Goal: Check status: Check status

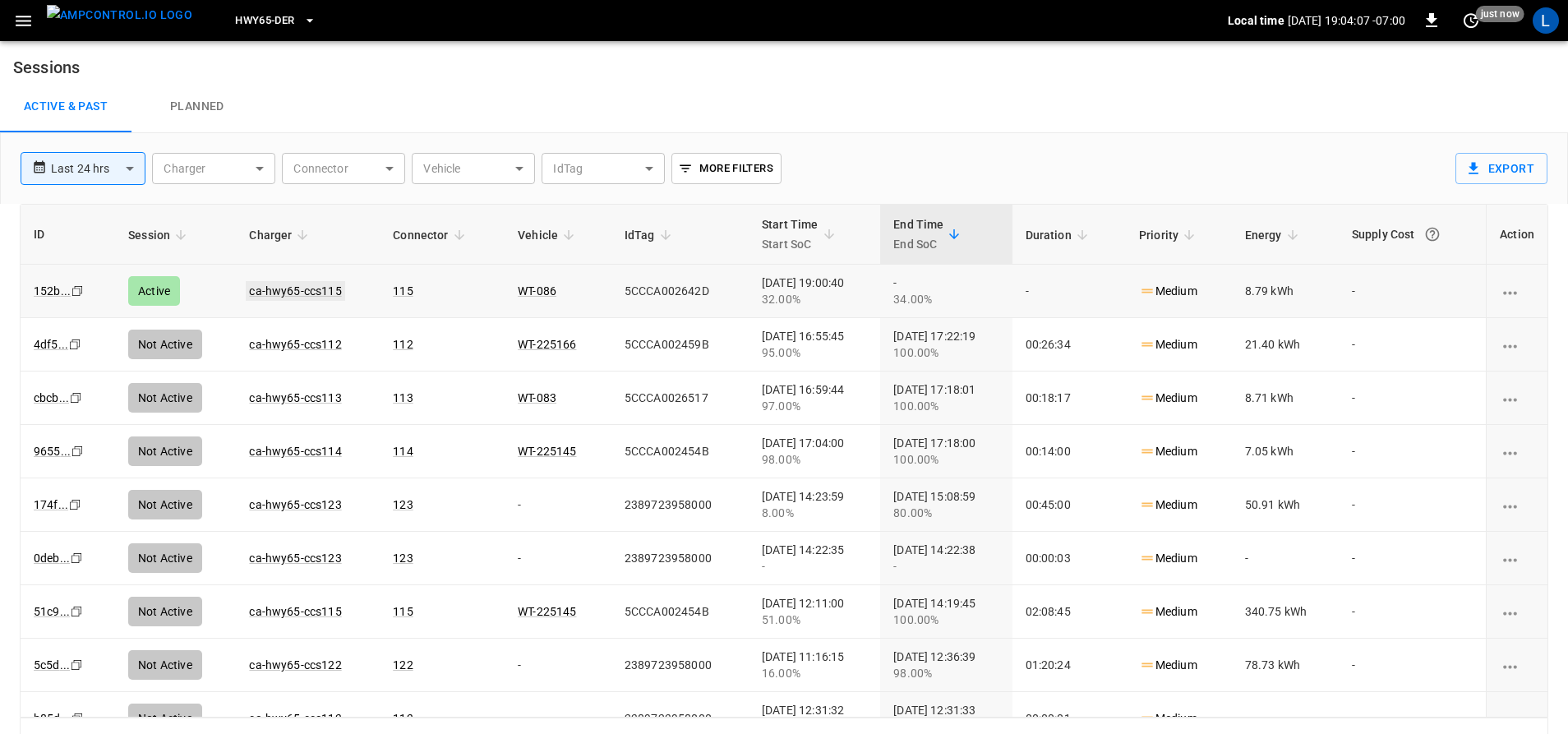
click at [288, 293] on link "ca-hwy65-ccs115" at bounding box center [295, 291] width 98 height 20
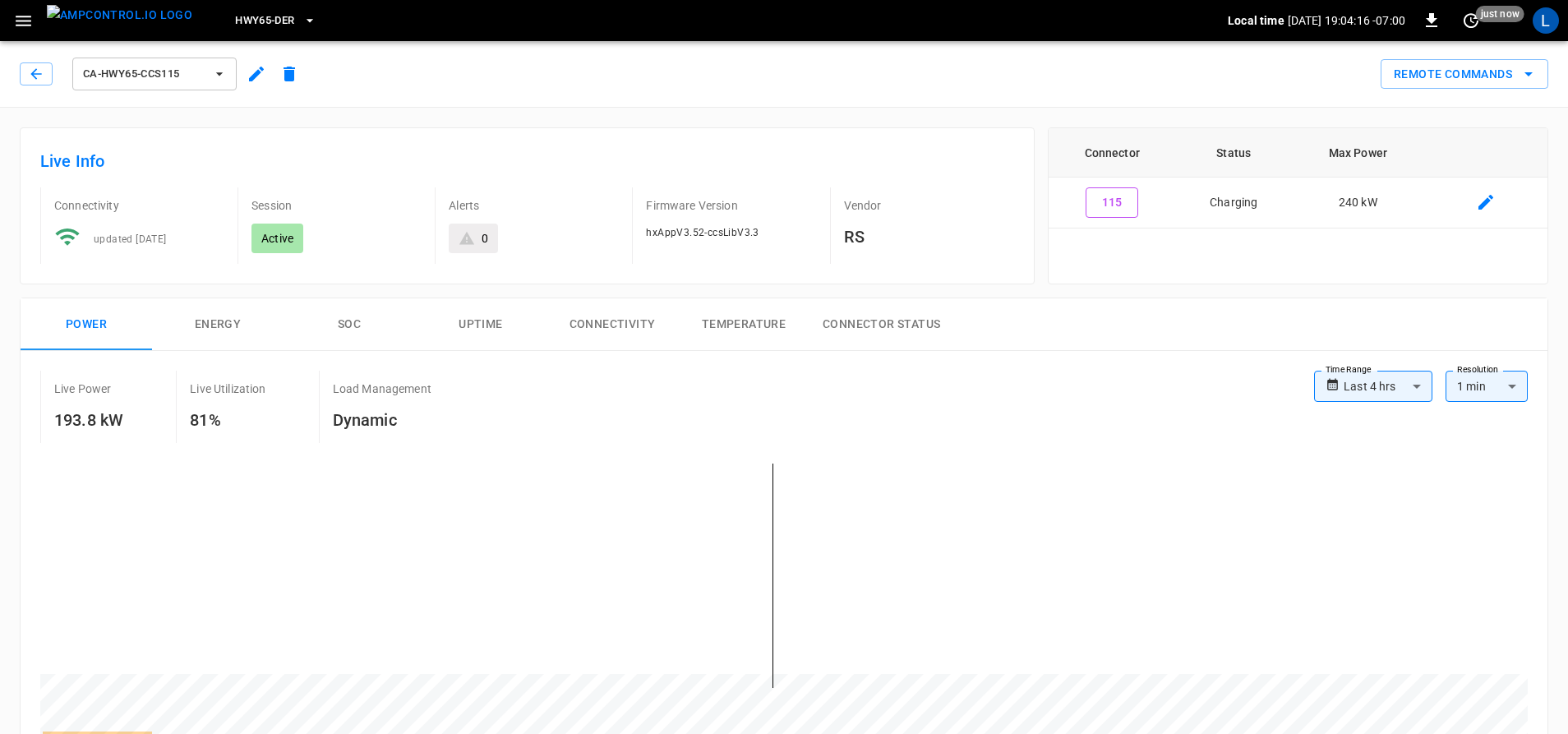
click at [251, 21] on span "HWY65-DER" at bounding box center [265, 21] width 60 height 19
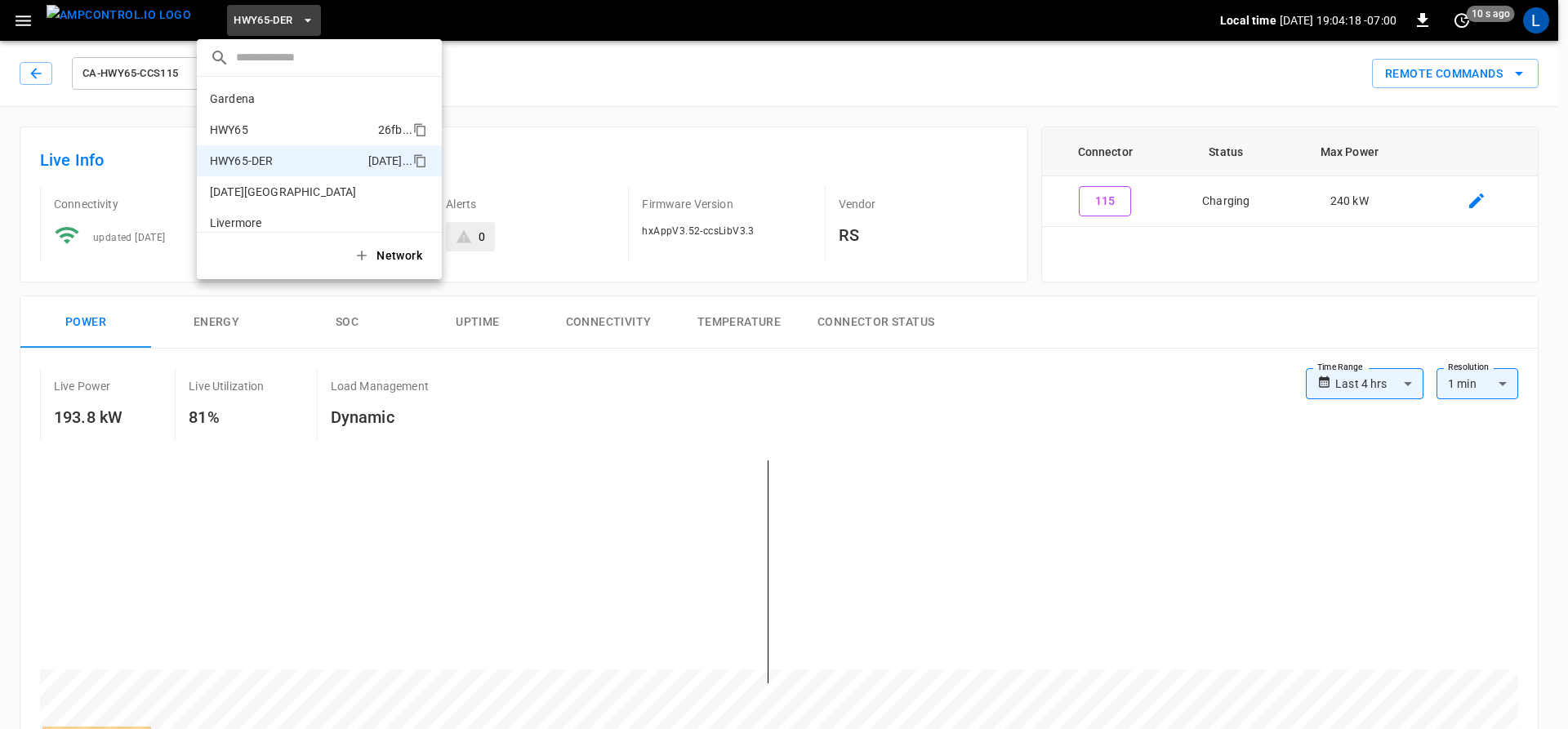
click at [275, 128] on li "HWY65 26fb ..." at bounding box center [319, 130] width 245 height 31
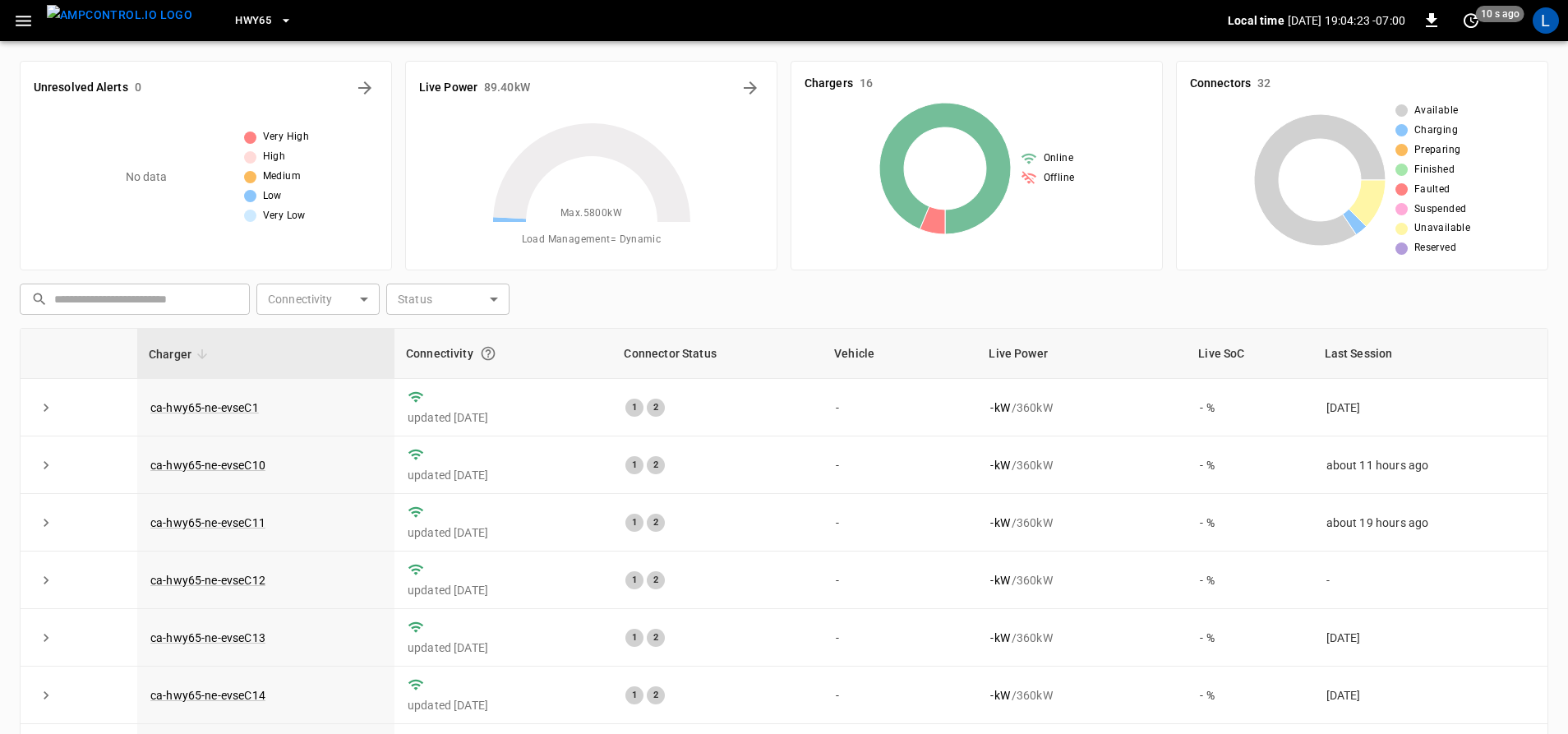
click at [26, 25] on icon "button" at bounding box center [23, 21] width 16 height 11
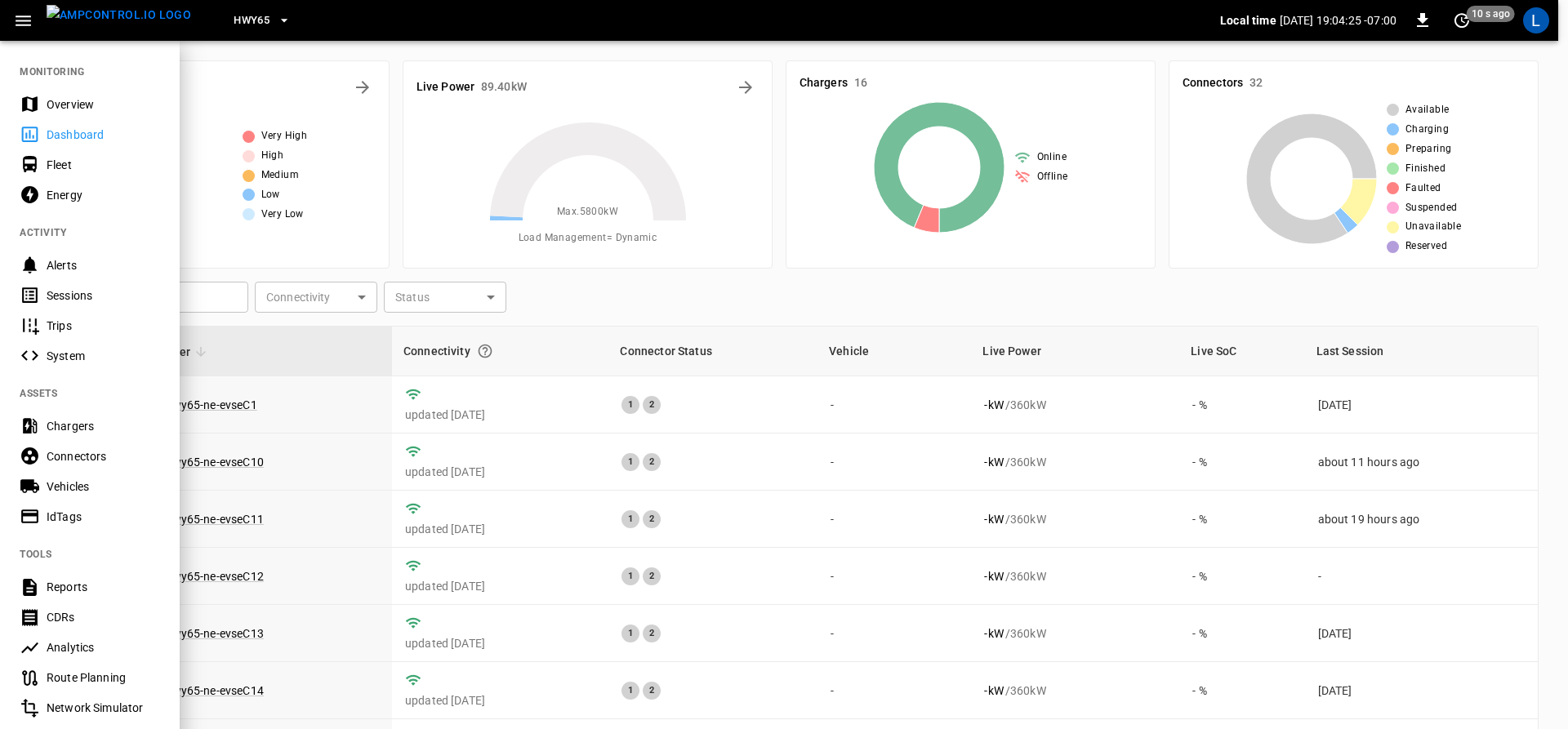
click at [107, 297] on div "Sessions" at bounding box center [104, 296] width 113 height 16
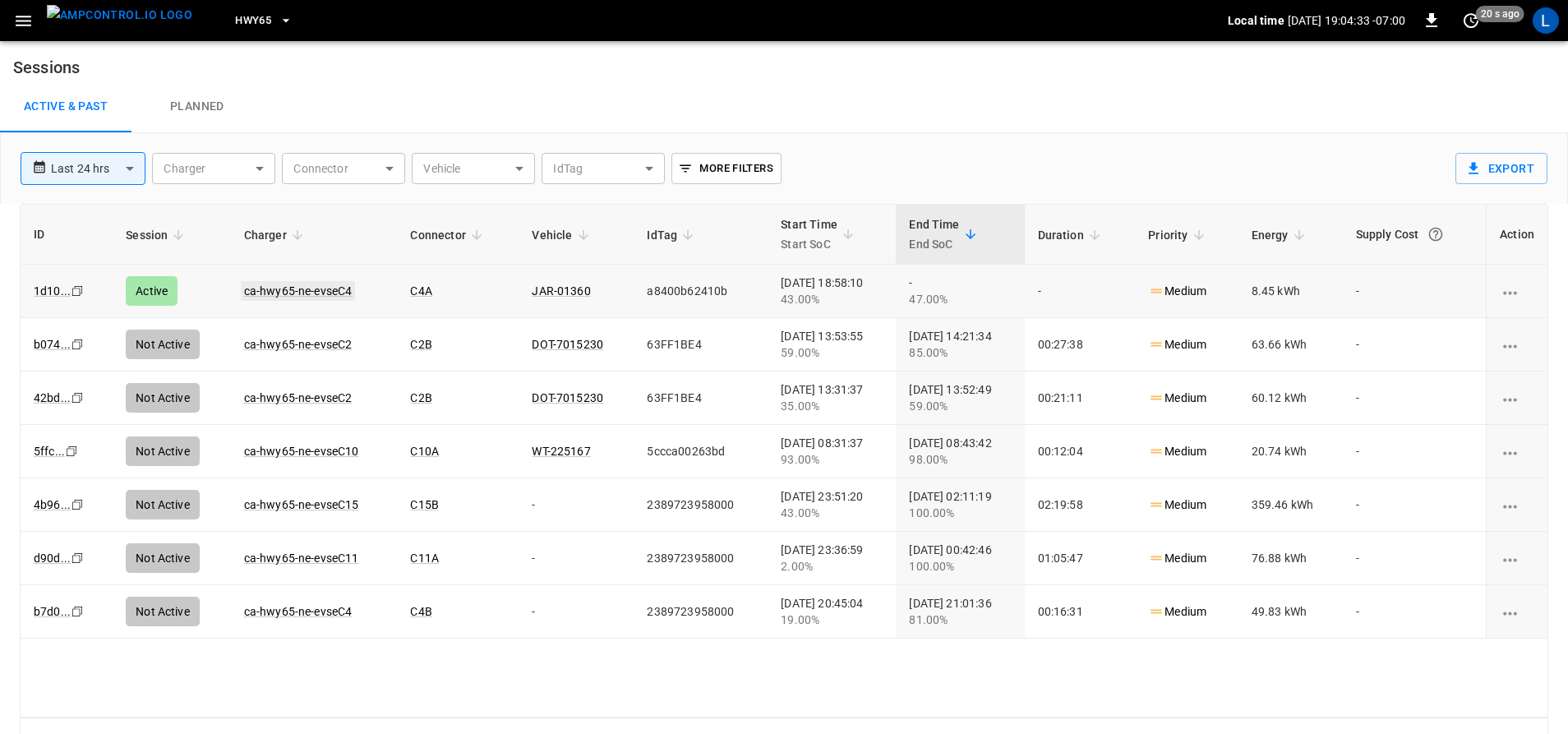
click at [325, 287] on link "ca-hwy65-ne-evseC4" at bounding box center [298, 291] width 115 height 20
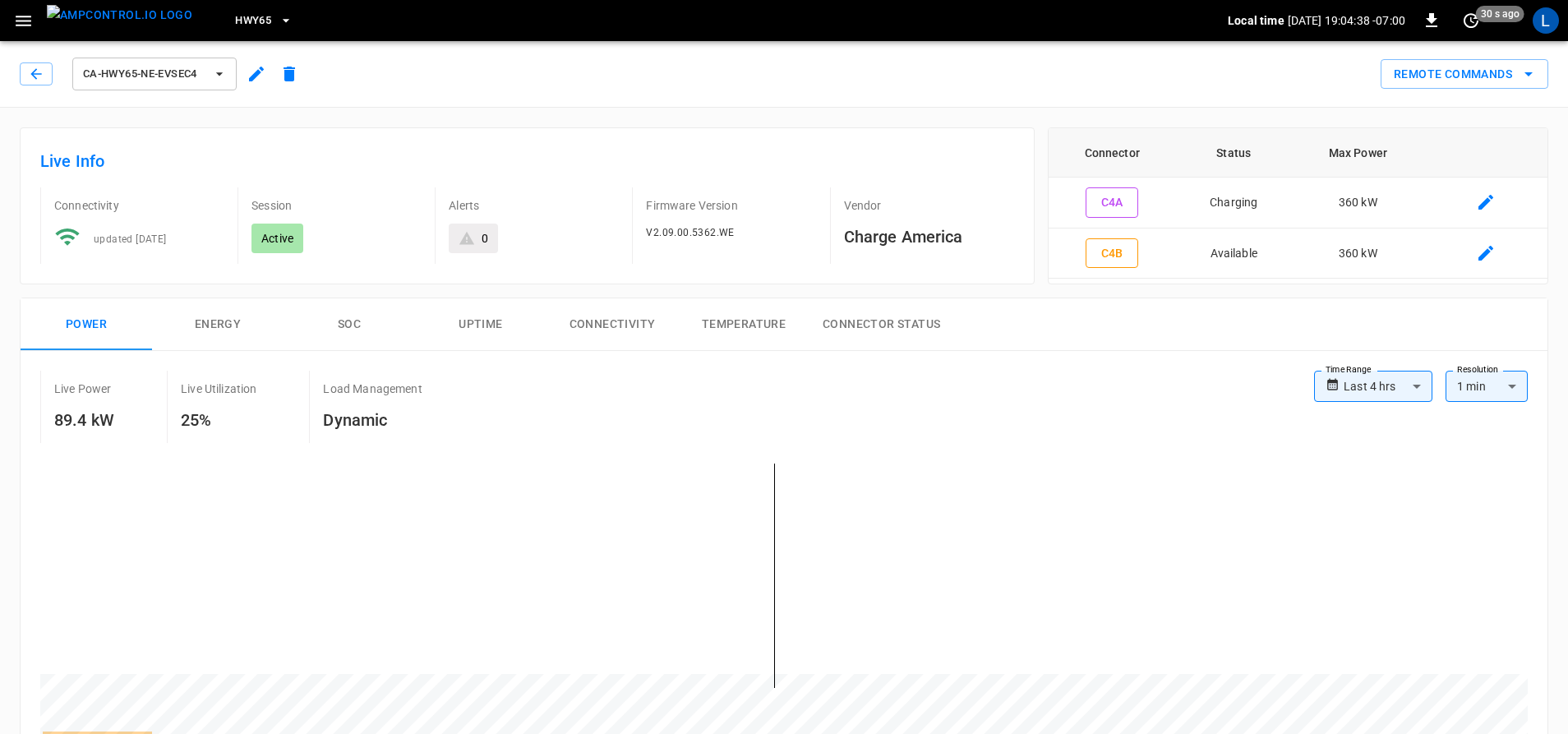
click at [359, 325] on button "SOC" at bounding box center [349, 325] width 132 height 53
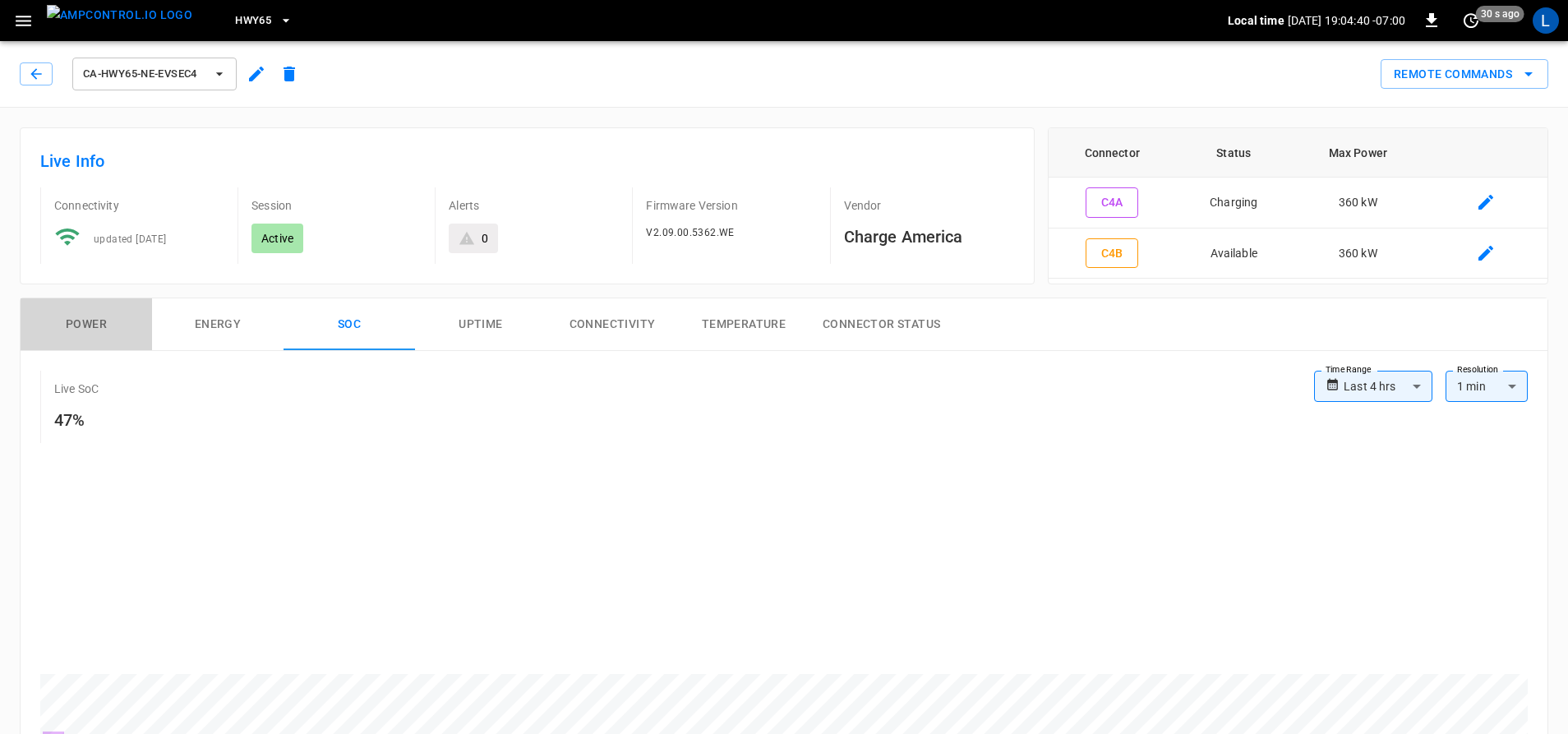
click at [93, 325] on button "Power" at bounding box center [86, 325] width 132 height 53
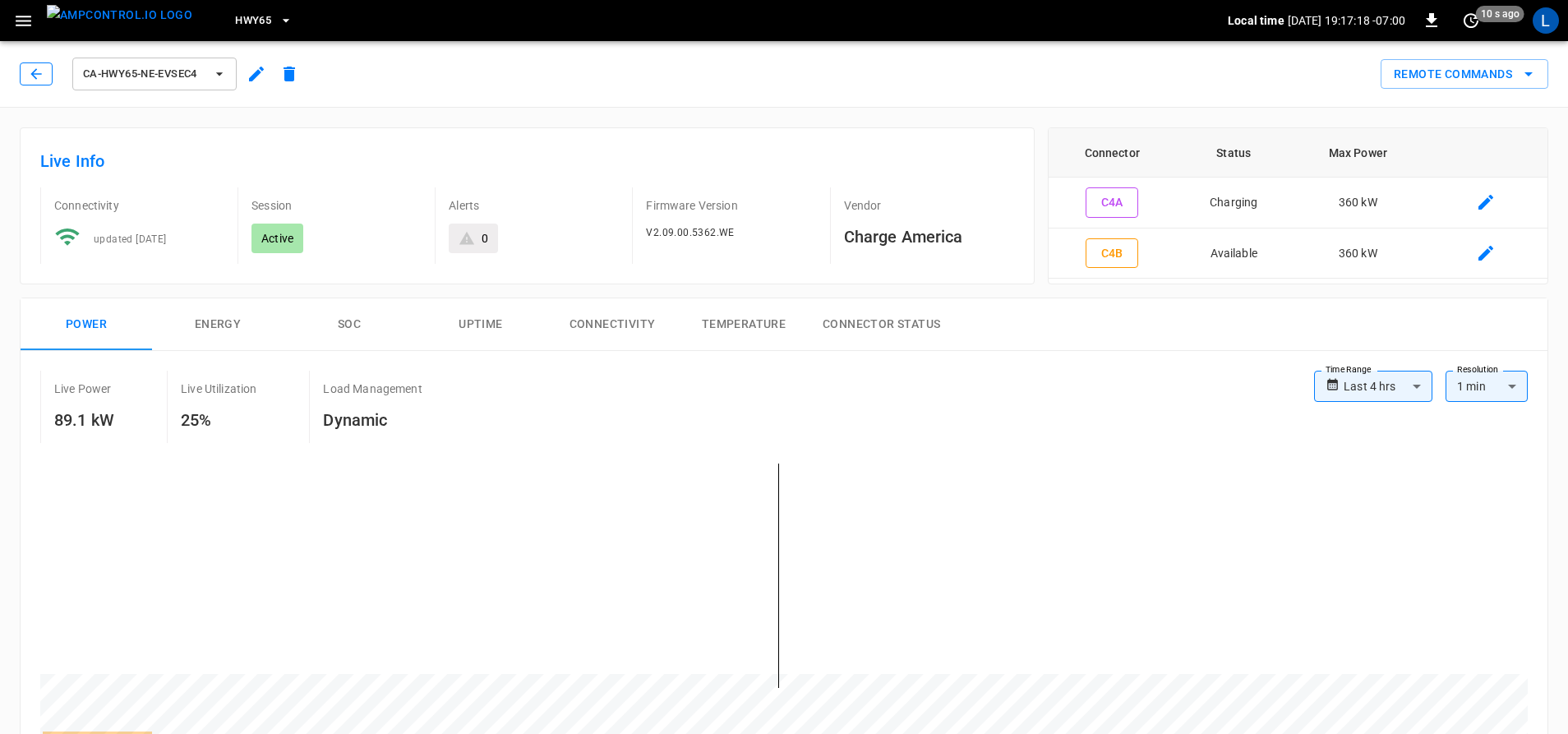
click at [43, 73] on icon "button" at bounding box center [36, 74] width 17 height 17
